Goal: Transaction & Acquisition: Purchase product/service

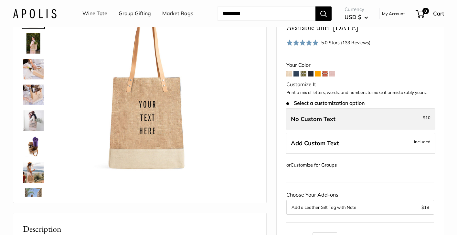
click at [318, 127] on label "No Custom Text - $10" at bounding box center [361, 119] width 150 height 21
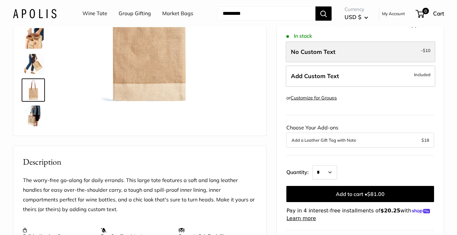
scroll to position [100, 0]
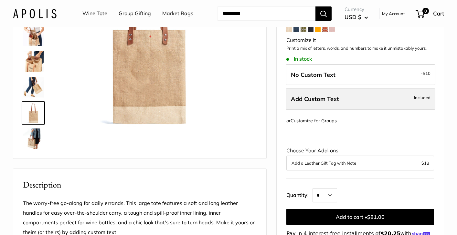
click at [320, 106] on label "Add Custom Text Included" at bounding box center [361, 99] width 150 height 21
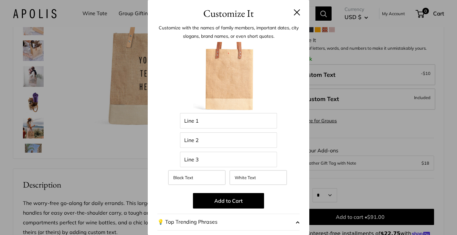
click at [296, 12] on button at bounding box center [297, 12] width 6 height 6
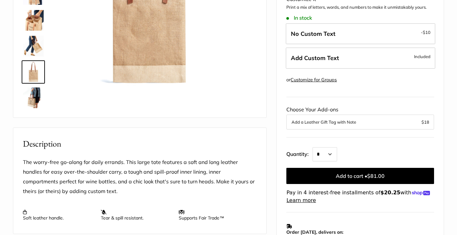
scroll to position [141, 0]
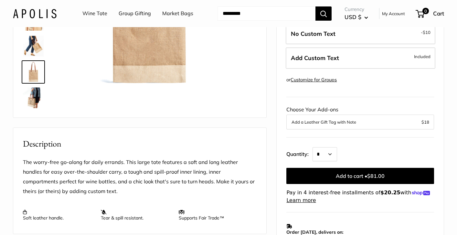
click at [346, 62] on label "Add Custom Text Included" at bounding box center [361, 57] width 150 height 21
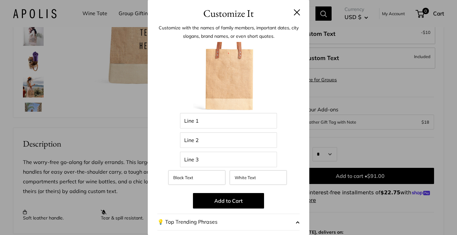
click at [296, 15] on button at bounding box center [297, 12] width 6 height 6
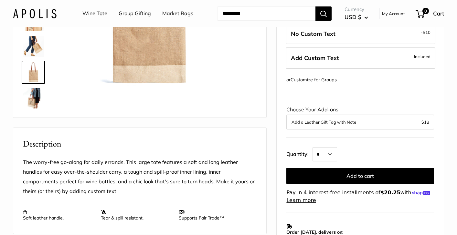
scroll to position [377, 0]
